Goal: Task Accomplishment & Management: Manage account settings

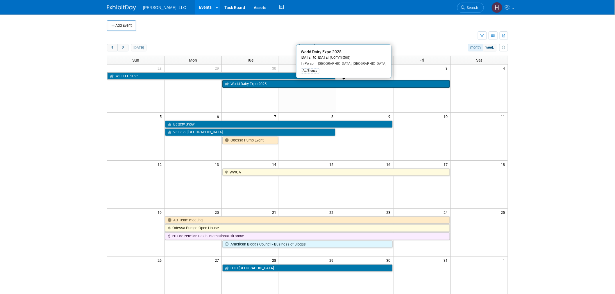
click at [276, 85] on link "World Dairy Expo 2025" at bounding box center [335, 84] width 227 height 8
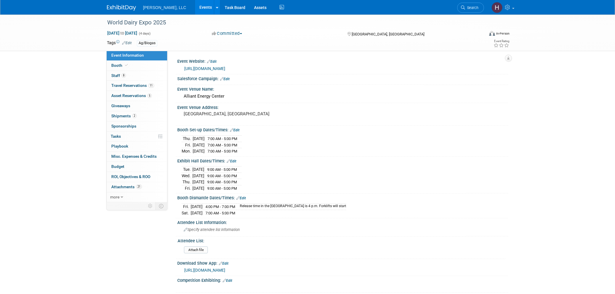
select select "Ag/Biogas"
click at [133, 88] on span "Travel Reservations 11" at bounding box center [132, 85] width 43 height 5
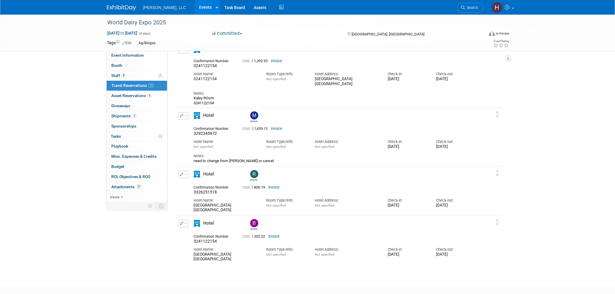
scroll to position [670, 0]
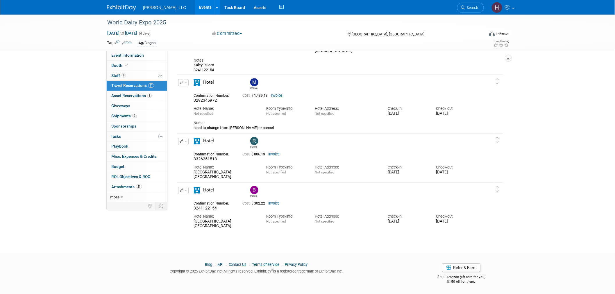
click at [275, 157] on div "Cost: $ 806.19 Invoice" at bounding box center [347, 154] width 218 height 7
click at [273, 154] on link "Invoice" at bounding box center [273, 154] width 11 height 4
click at [276, 202] on link "Invoice" at bounding box center [273, 203] width 11 height 4
click at [195, 6] on link "Events" at bounding box center [205, 7] width 21 height 15
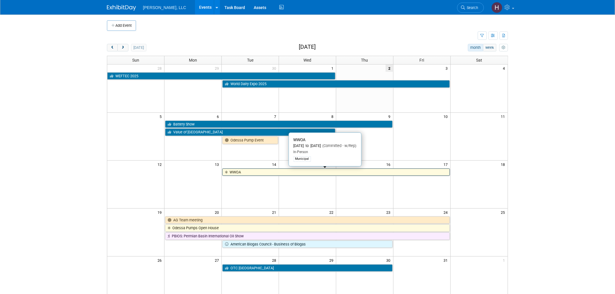
click at [275, 171] on link "WWOA" at bounding box center [335, 173] width 227 height 8
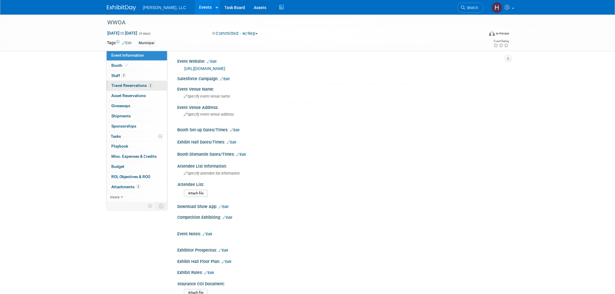
click at [149, 88] on span "Travel Reservations 2" at bounding box center [131, 85] width 41 height 5
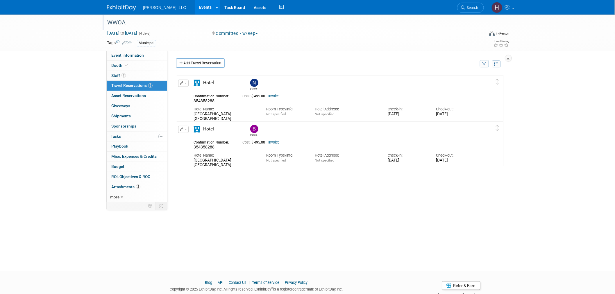
drag, startPoint x: 128, startPoint y: 24, endPoint x: 108, endPoint y: 25, distance: 20.4
click at [108, 25] on div "WWOA" at bounding box center [290, 22] width 370 height 10
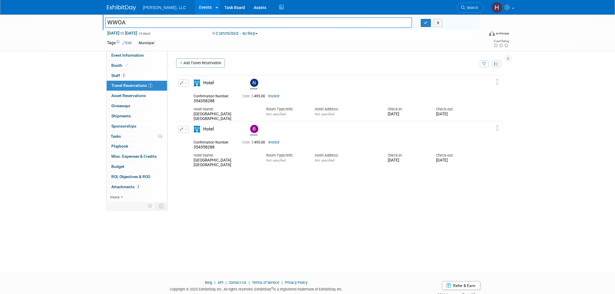
click at [161, 21] on input "WWOA" at bounding box center [258, 22] width 307 height 10
click at [451, 44] on div "Event Rating" at bounding box center [479, 44] width 69 height 10
click at [441, 26] on button "X" at bounding box center [438, 23] width 9 height 8
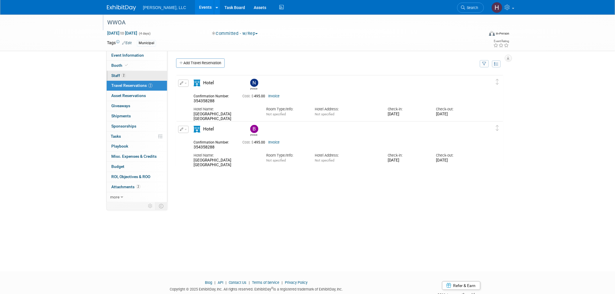
click at [127, 76] on link "2 Staff 2" at bounding box center [137, 76] width 60 height 10
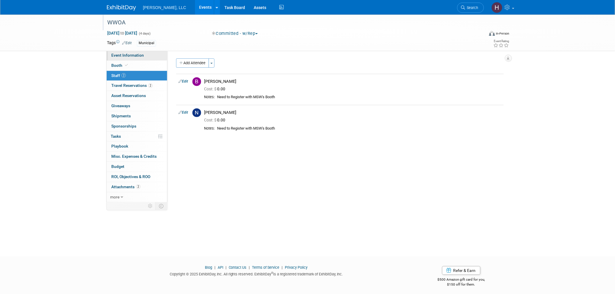
click at [152, 55] on link "Event Information" at bounding box center [137, 56] width 60 height 10
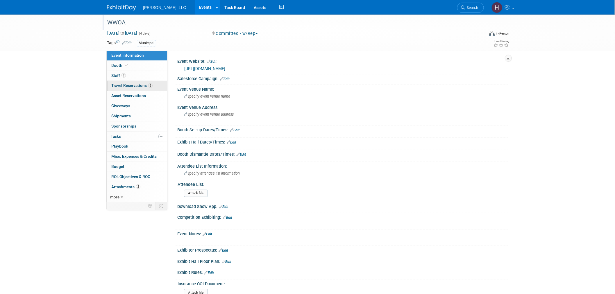
click at [111, 82] on link "2 Travel Reservations 2" at bounding box center [137, 86] width 60 height 10
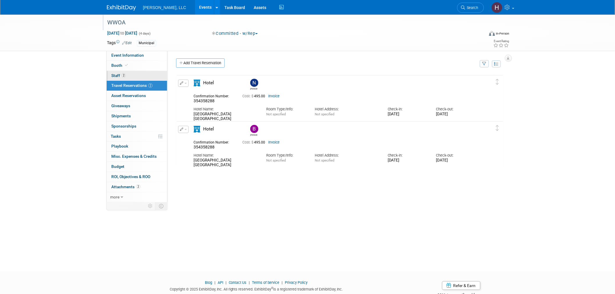
click at [117, 75] on span "Staff 2" at bounding box center [118, 75] width 15 height 5
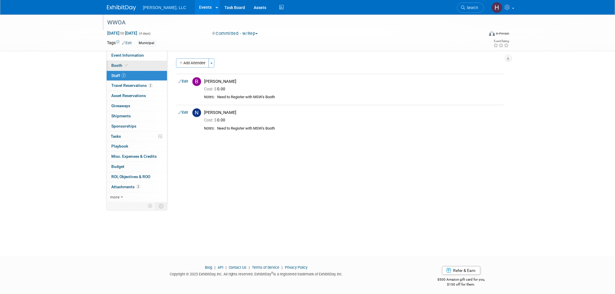
click at [120, 63] on span "Booth" at bounding box center [120, 65] width 18 height 5
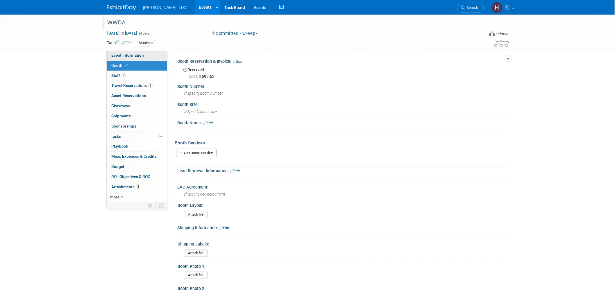
click at [128, 52] on link "Event Information" at bounding box center [137, 56] width 60 height 10
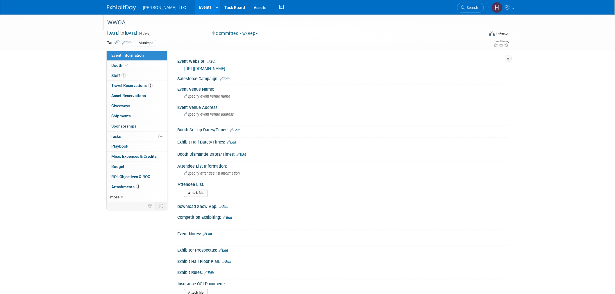
click at [255, 71] on div "https://www.wwoa.org/events-awards/events-training-calendar/wwoa-59th-annual-co…" at bounding box center [344, 68] width 320 height 7
click at [225, 67] on link "https://www.wwoa.org/events-awards/events-training-calendar/wwoa-59th-annual-co…" at bounding box center [204, 68] width 41 height 5
click at [204, 64] on div "https://www.wwoa.org/events-awards/events-training-calendar/wwoa-59th-annual-co…" at bounding box center [343, 68] width 322 height 8
drag, startPoint x: 179, startPoint y: 66, endPoint x: 224, endPoint y: 69, distance: 45.2
click at [224, 69] on div "https://www.wwoa.org/events-awards/events-training-calendar/wwoa-59th-annual-co…" at bounding box center [342, 68] width 331 height 9
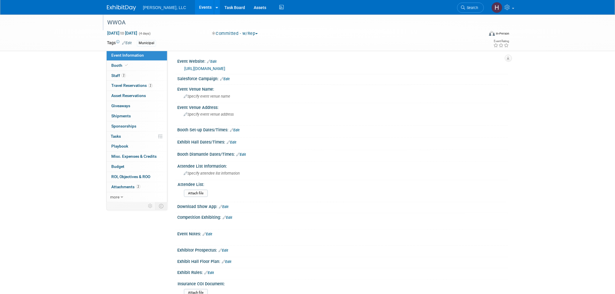
click at [396, 83] on div at bounding box center [342, 82] width 331 height 2
click at [393, 65] on div "https://www.wwoa.org/events-awards/events-training-calendar/wwoa-59th-annual-co…" at bounding box center [344, 68] width 320 height 7
click at [391, 66] on div "https://www.wwoa.org/events-awards/events-training-calendar/wwoa-59th-annual-co…" at bounding box center [344, 68] width 320 height 7
click at [213, 60] on link "Edit" at bounding box center [212, 62] width 10 height 4
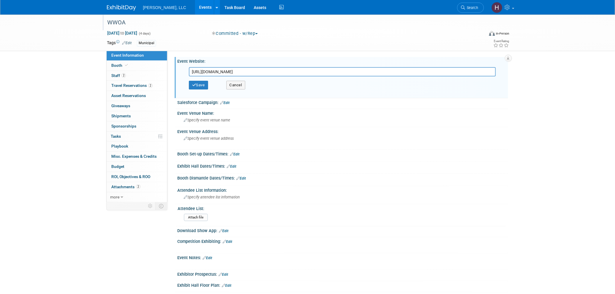
drag, startPoint x: 190, startPoint y: 69, endPoint x: 233, endPoint y: 69, distance: 42.7
click at [233, 69] on input "https://www.wwoa.org/events-awards/events-training-calendar/wwoa-59th-annual-co…" at bounding box center [342, 71] width 307 height 9
drag, startPoint x: 440, startPoint y: 115, endPoint x: 419, endPoint y: 111, distance: 21.4
click at [438, 116] on div "Specify event venue name" at bounding box center [343, 120] width 322 height 9
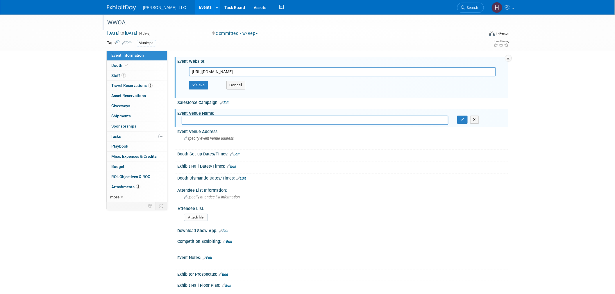
click at [227, 83] on div "Save Cancel" at bounding box center [344, 84] width 310 height 17
click at [230, 83] on button "Cancel" at bounding box center [235, 85] width 19 height 9
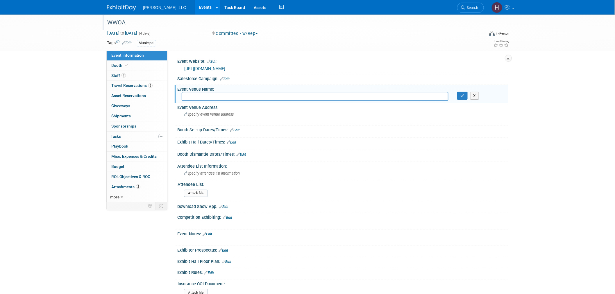
click at [195, 10] on link "Events" at bounding box center [205, 7] width 21 height 15
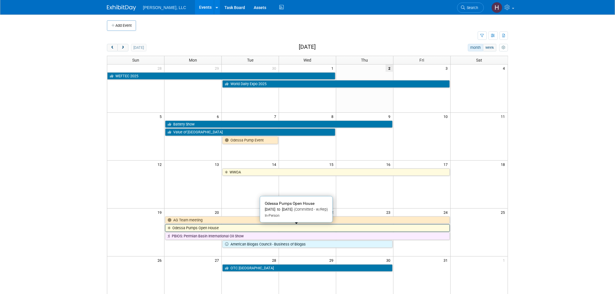
click at [330, 230] on link "Odessa Pumps Open House" at bounding box center [307, 228] width 285 height 8
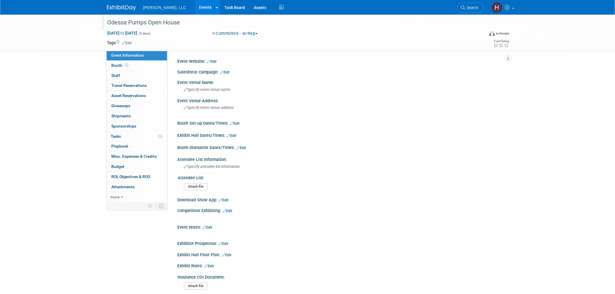
drag, startPoint x: 98, startPoint y: 24, endPoint x: 190, endPoint y: 26, distance: 91.9
click at [190, 26] on div "Odessa Pumps Open House Oct 20, 2025 to Oct 24, 2025 (5 days) Oct 20, 2025 to O…" at bounding box center [307, 33] width 615 height 37
copy div "Odessa Pumps Open House"
click at [574, 155] on div "Odessa Pumps Open House Oct 20, 2025 to Oct 24, 2025 (5 days) Oct 20, 2025 to O…" at bounding box center [307, 170] width 615 height 310
click at [195, 7] on link "Events" at bounding box center [205, 7] width 21 height 15
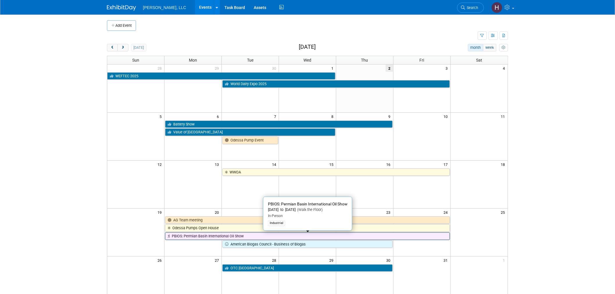
scroll to position [65, 0]
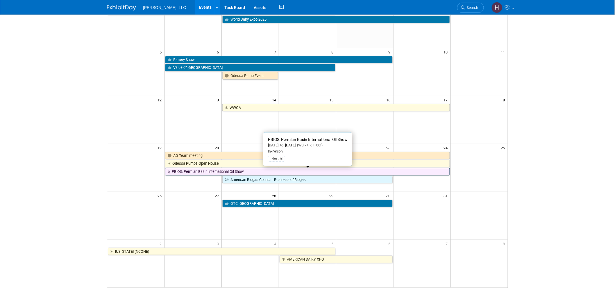
click at [188, 173] on link "PBIOS: Permian Basin International Oil Show" at bounding box center [307, 172] width 285 height 8
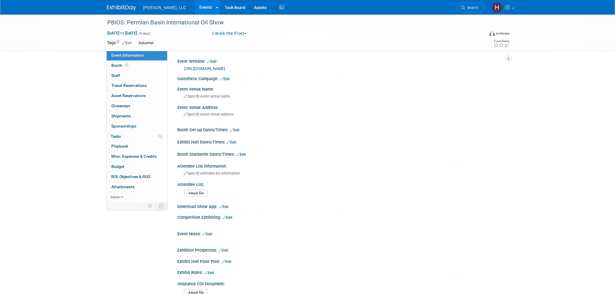
select select "Industrial"
click at [174, 23] on div "PBIOS: Permian Basin International Oil Show" at bounding box center [290, 22] width 370 height 10
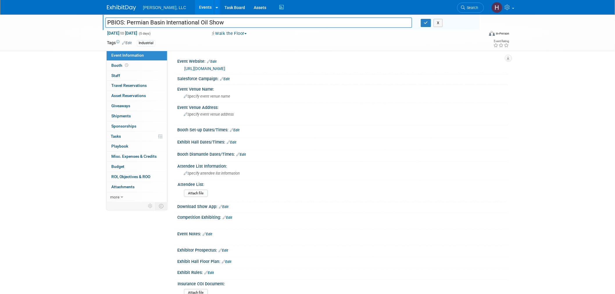
click at [205, 67] on link "[URL][DOMAIN_NAME]" at bounding box center [204, 68] width 41 height 5
click at [426, 25] on button "button" at bounding box center [426, 23] width 10 height 8
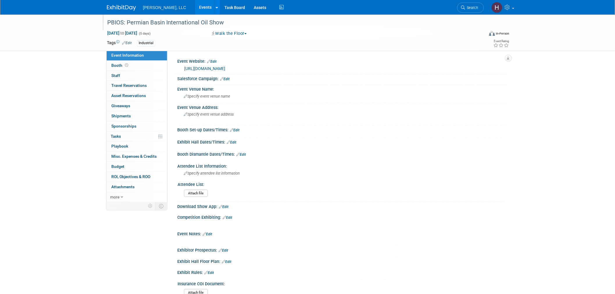
click at [195, 7] on link "Events" at bounding box center [205, 7] width 21 height 15
